Goal: Communication & Community: Answer question/provide support

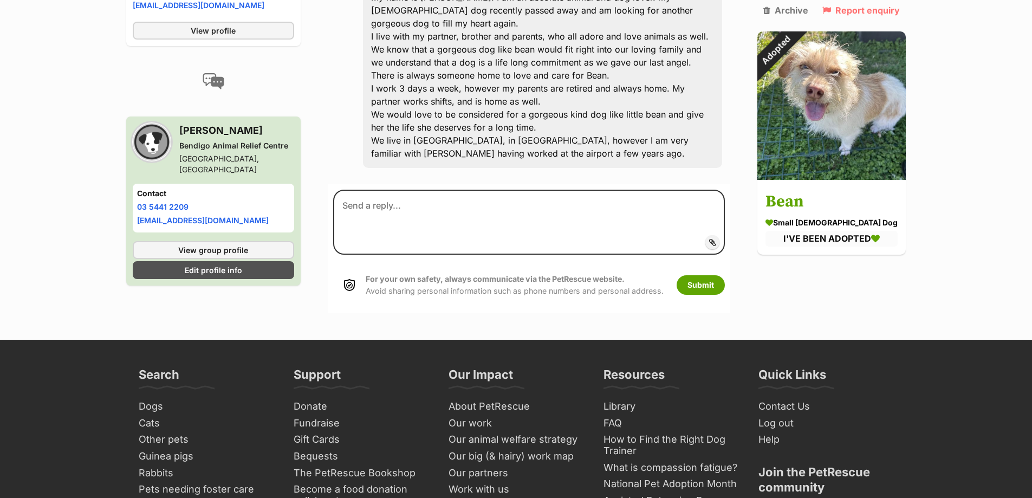
scroll to position [163, 0]
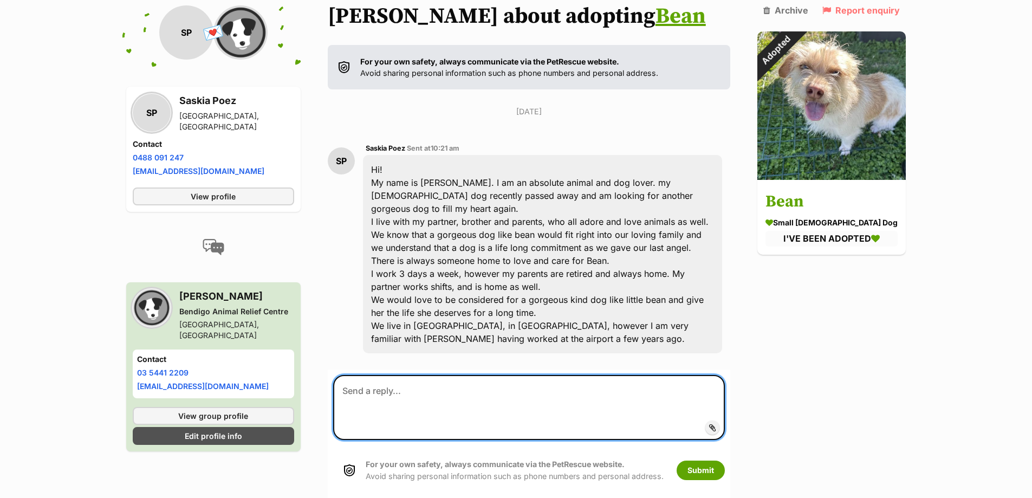
click at [462, 399] on textarea at bounding box center [529, 407] width 392 height 65
type textarea "h"
click at [347, 404] on textarea "Hey Saskia, just wanted to let you know that Bean has unfortunately been adopte…" at bounding box center [529, 407] width 392 height 65
drag, startPoint x: 577, startPoint y: 403, endPoint x: 525, endPoint y: 404, distance: 52.0
click at [525, 404] on textarea "Hey Saskia, Just wanted to let you know that Bean has unfortunately been adopte…" at bounding box center [529, 407] width 392 height 65
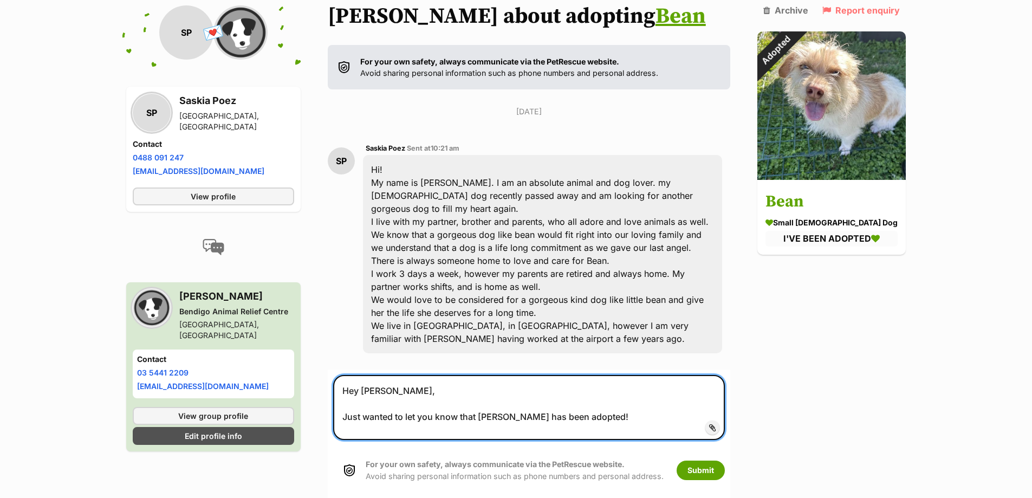
drag, startPoint x: 599, startPoint y: 407, endPoint x: 649, endPoint y: 404, distance: 50.5
click at [649, 404] on textarea "Hey Saskia, Just wanted to let you know that Bean has been adopted!" at bounding box center [529, 407] width 392 height 65
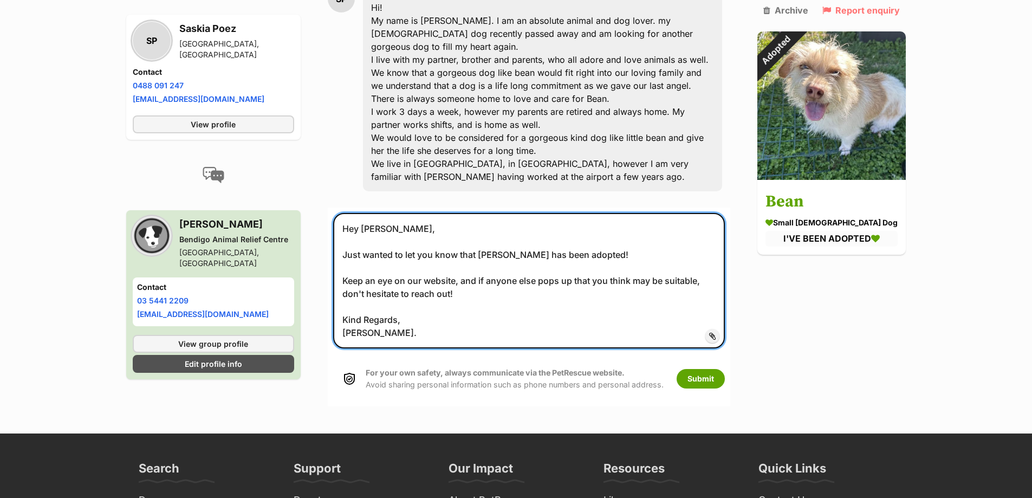
scroll to position [325, 0]
type textarea "Hey Saskia, Just wanted to let you know that Bean has been adopted! Keep an eye…"
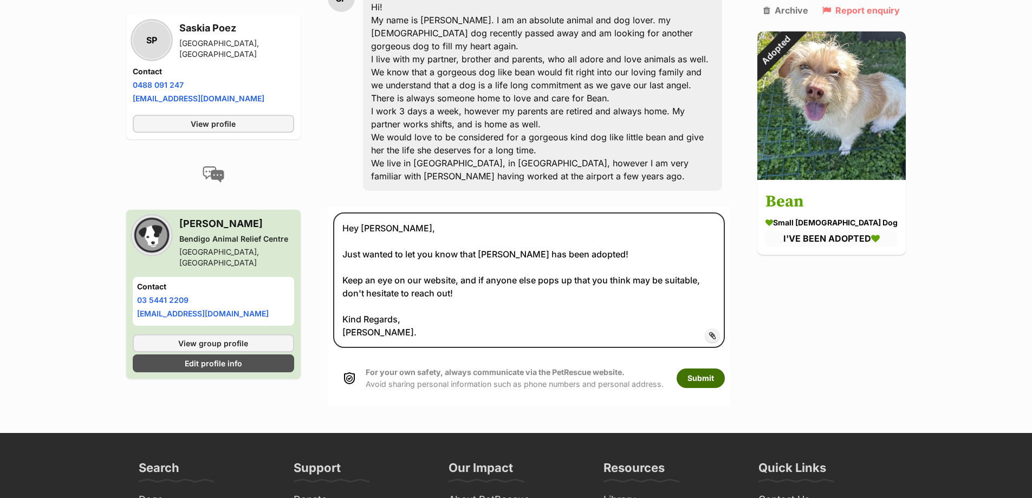
click at [713, 368] on button "Submit" at bounding box center [701, 378] width 48 height 20
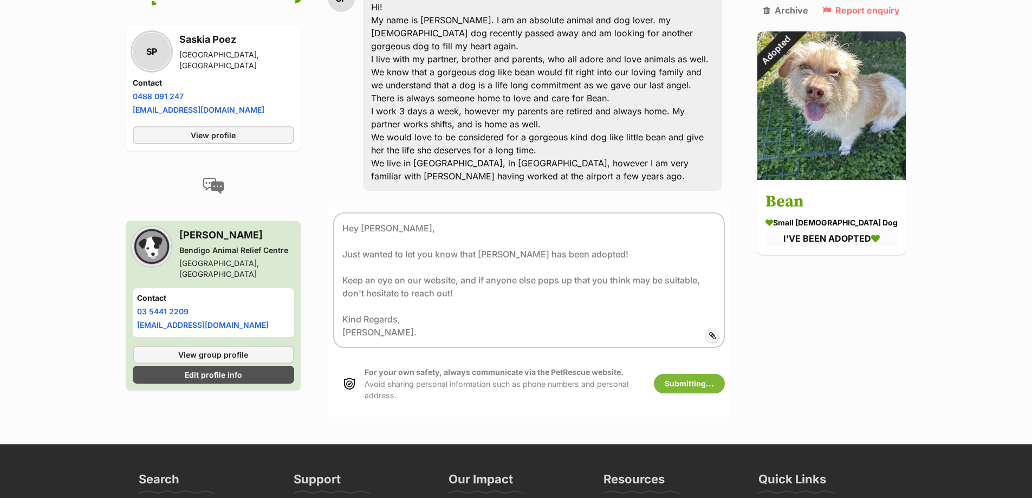
click at [894, 329] on div "Back to all conversations 💌 Conversation participant details SP SP Saskia Poez …" at bounding box center [516, 114] width 797 height 606
click at [354, 108] on div "SP Saskia Poez Sent at 10:21 am Hi! My name is Saskia. I am an absolute animal …" at bounding box center [529, 85] width 403 height 228
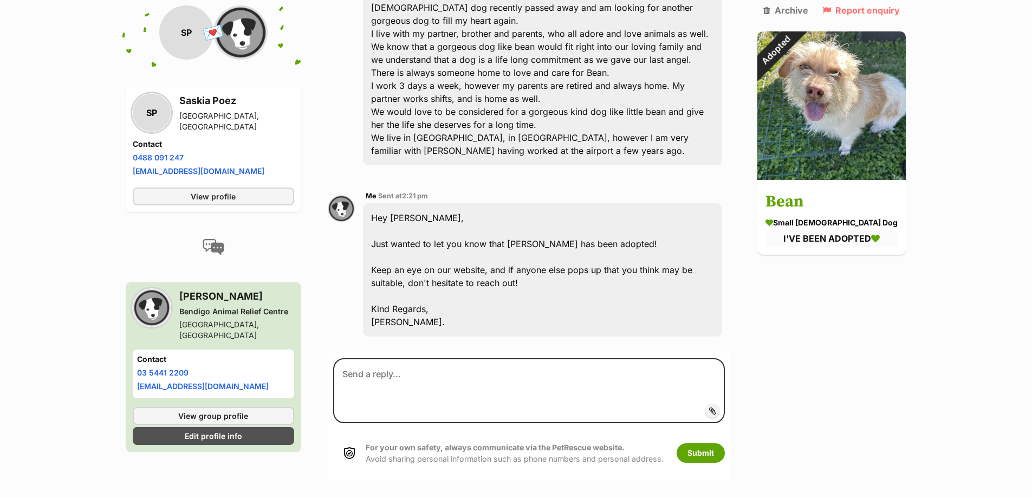
scroll to position [352, 0]
click at [864, 377] on div "Back to all conversations 💌 Conversation participant details SP SP Saskia Poez …" at bounding box center [516, 132] width 797 height 695
click at [897, 380] on div "Back to all conversations 💌 Conversation participant details SP SP Saskia Poez …" at bounding box center [516, 132] width 797 height 695
click at [41, 211] on main "Back to all conversations 💌 Conversation participant details SP SP Saskia Poez …" at bounding box center [516, 132] width 1032 height 695
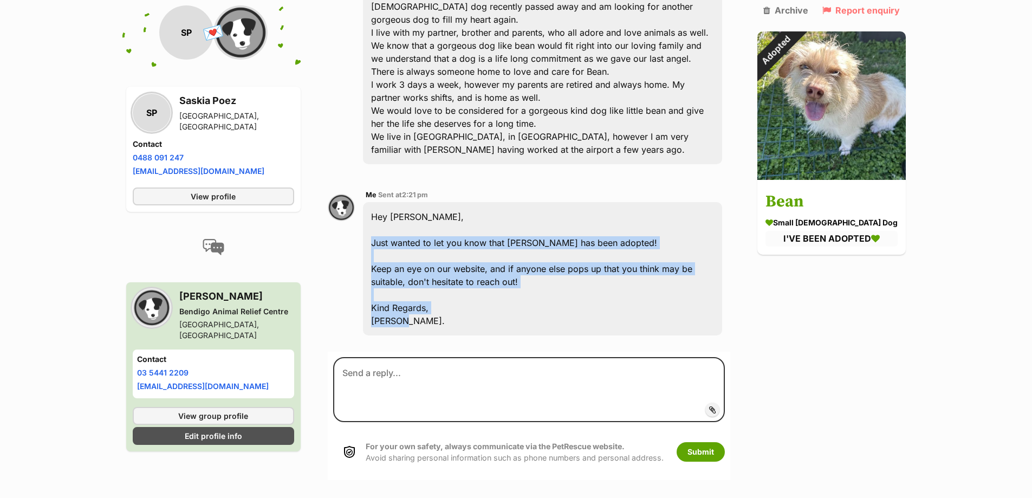
drag, startPoint x: 400, startPoint y: 286, endPoint x: 376, endPoint y: 229, distance: 62.1
click at [376, 229] on div "Hey Saskia, Just wanted to let you know that Bean has been adopted! Keep an eye…" at bounding box center [543, 268] width 360 height 133
copy div "Just wanted to let you know that Bean has been adopted! Keep an eye on our webs…"
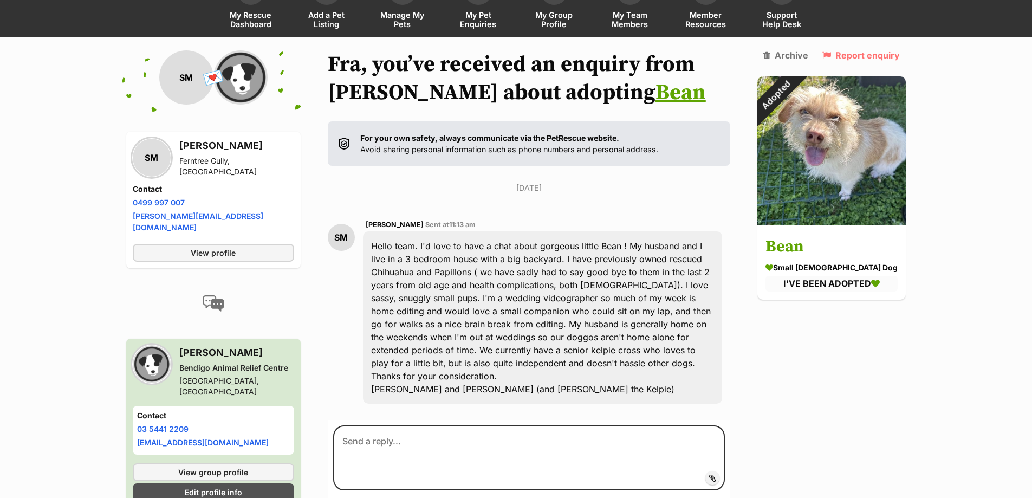
scroll to position [148, 0]
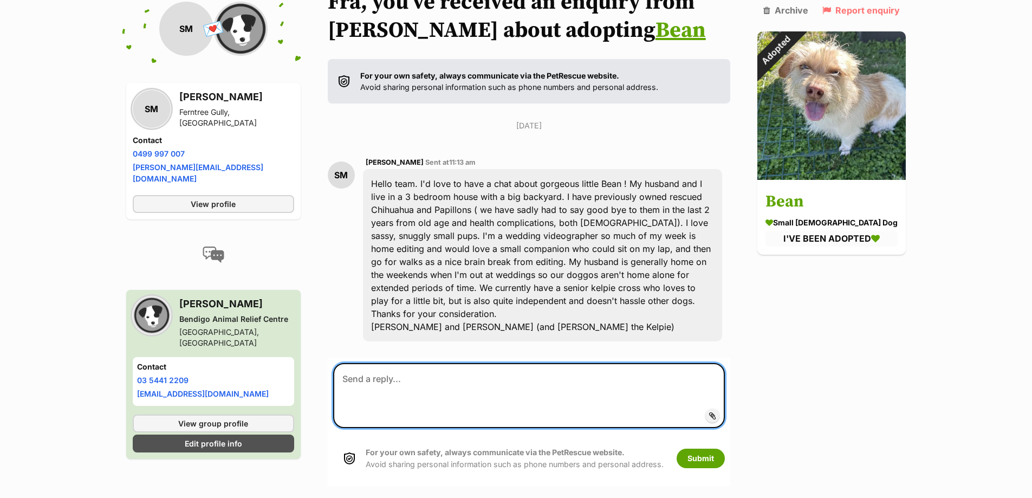
click at [536, 395] on textarea at bounding box center [529, 395] width 392 height 65
paste textarea "Just wanted to let you know that [PERSON_NAME] has been adopted! Keep an eye on…"
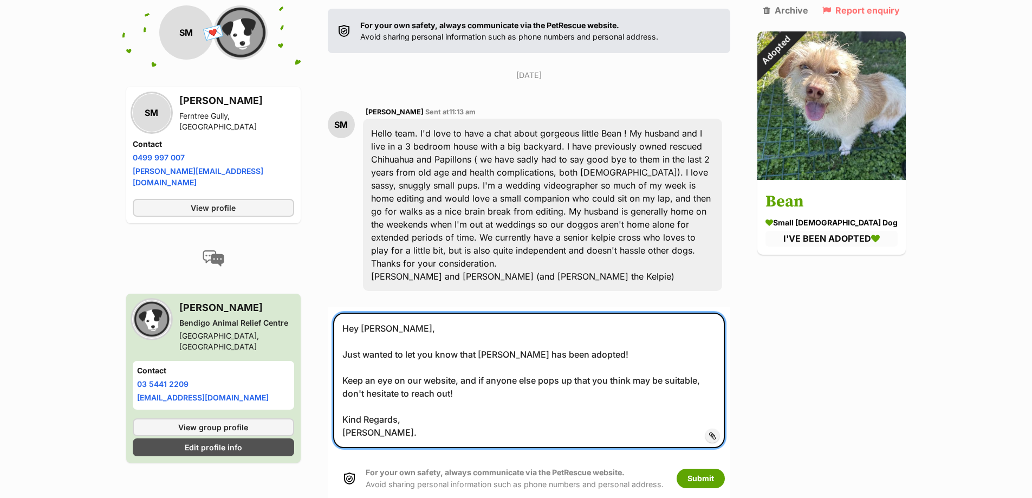
scroll to position [257, 0]
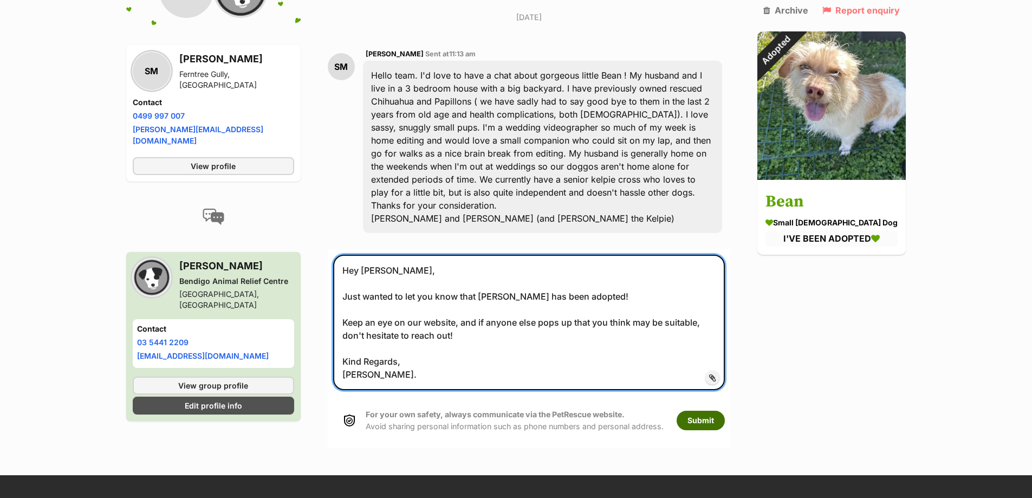
type textarea "Hey [PERSON_NAME], Just wanted to let you know that [PERSON_NAME] has been adop…"
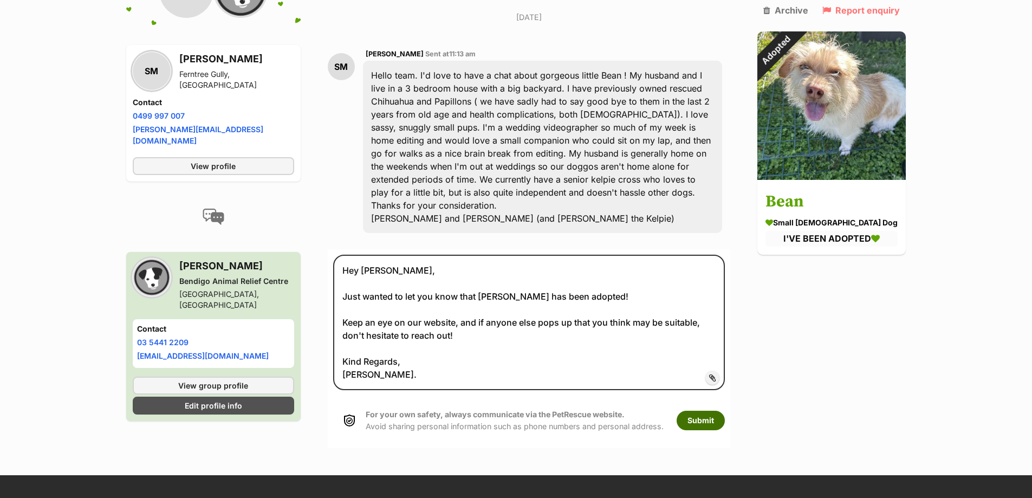
click at [700, 420] on button "Submit" at bounding box center [701, 421] width 48 height 20
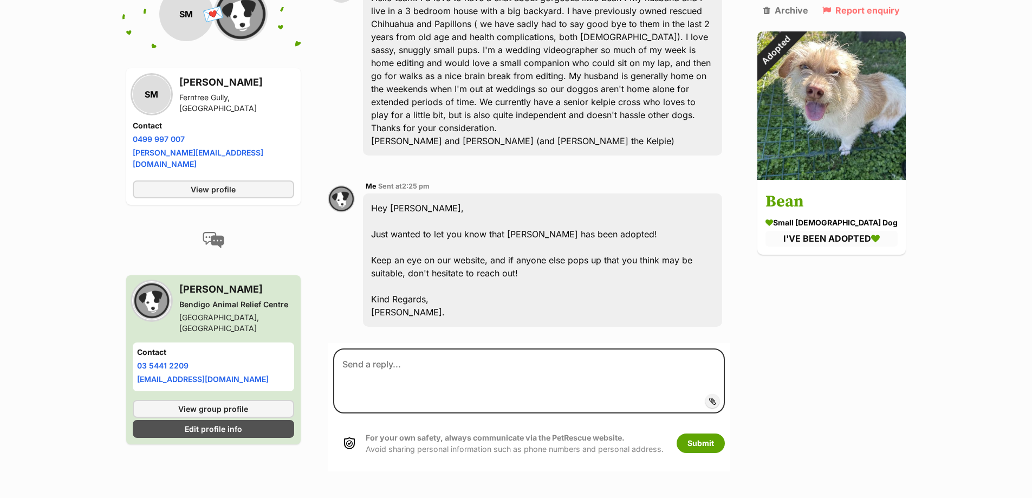
scroll to position [339, 0]
